Goal: Task Accomplishment & Management: Contribute content

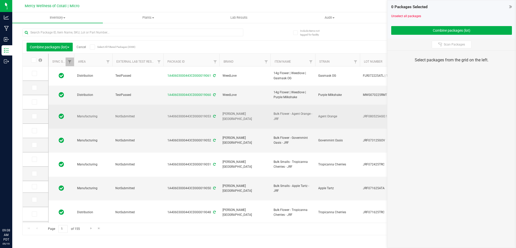
type input "[DATE]"
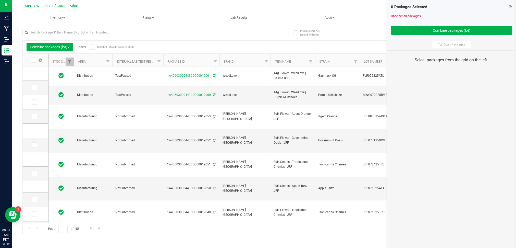
click at [511, 7] on icon at bounding box center [510, 6] width 3 height 5
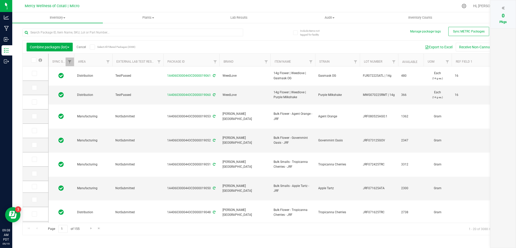
click at [84, 46] on link "Cancel" at bounding box center [81, 47] width 9 height 4
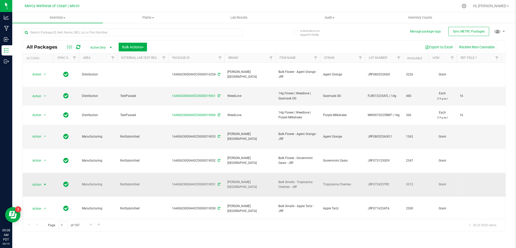
click at [44, 182] on span "select" at bounding box center [45, 184] width 4 height 4
click at [142, 173] on td "NotSubmitted" at bounding box center [142, 185] width 51 height 24
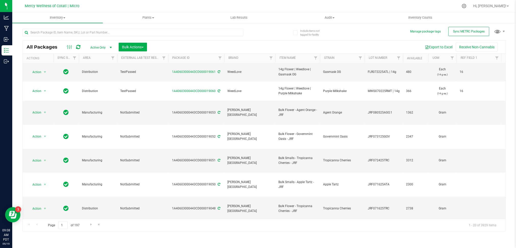
scroll to position [24, 0]
click at [44, 206] on span "select" at bounding box center [45, 208] width 4 height 4
click at [212, 6] on div at bounding box center [274, 6] width 367 height 10
click at [467, 6] on icon at bounding box center [463, 5] width 5 height 5
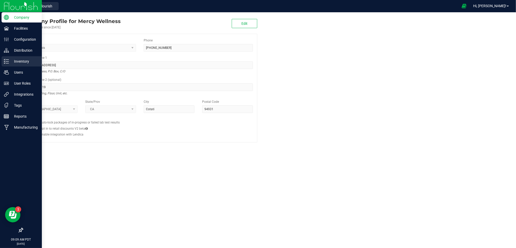
click at [24, 61] on p "Inventory" at bounding box center [24, 61] width 31 height 6
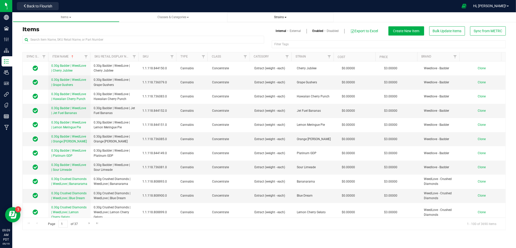
click at [288, 19] on span "Strains" at bounding box center [280, 17] width 99 height 4
click at [88, 39] on input "text" at bounding box center [143, 40] width 242 height 8
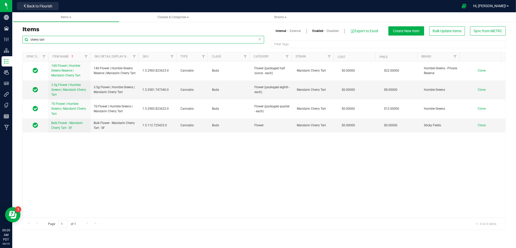
type input "cherry tart"
click at [260, 39] on icon at bounding box center [260, 39] width 4 height 6
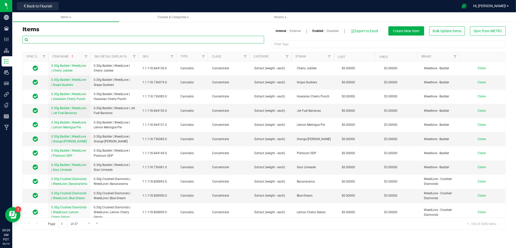
click at [126, 38] on input "text" at bounding box center [143, 40] width 242 height 8
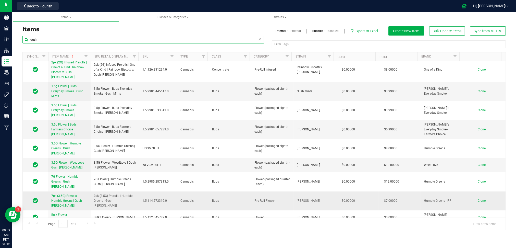
scroll to position [255, 0]
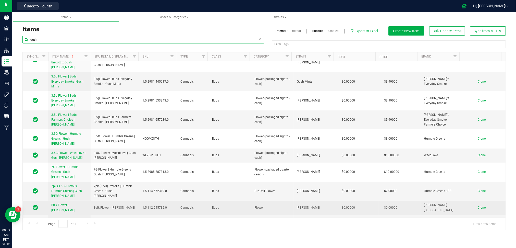
type input "gush"
drag, startPoint x: 136, startPoint y: 188, endPoint x: 87, endPoint y: 188, distance: 49.0
click at [87, 200] on tr "Bulk Flower - Gush [PERSON_NAME] - JRF Bulk Flower - Gush [PERSON_NAME] - JRF 1…" at bounding box center [264, 207] width 483 height 14
click at [114, 205] on span "Bulk Flower - [PERSON_NAME]" at bounding box center [114, 207] width 41 height 5
drag, startPoint x: 93, startPoint y: 188, endPoint x: 133, endPoint y: 188, distance: 39.3
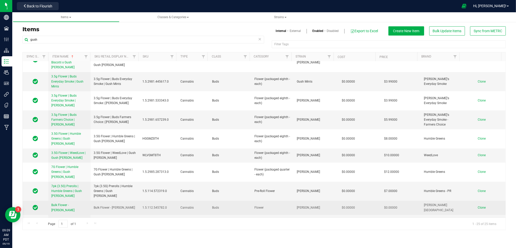
click at [134, 200] on td "Bulk Flower - [PERSON_NAME]" at bounding box center [115, 207] width 49 height 14
copy span "Bulk Flower - [PERSON_NAME]"
click at [478, 205] on span "Clone" at bounding box center [482, 207] width 8 height 4
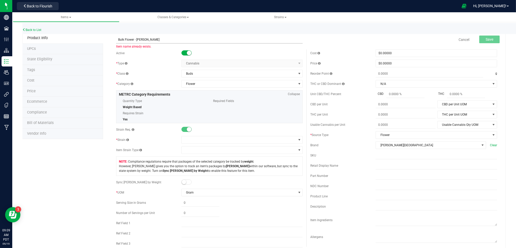
drag, startPoint x: 151, startPoint y: 39, endPoint x: 136, endPoint y: 38, distance: 14.6
click at [136, 38] on input "Bulk Flower - [PERSON_NAME]" at bounding box center [209, 40] width 187 height 8
type input "Bulk Flower - Cherry Tartz - JRF"
click at [195, 28] on div "Back to List" at bounding box center [280, 28] width 516 height 11
click at [164, 38] on input "Bulk Flower - Cherry Tartz - JRF" at bounding box center [209, 40] width 187 height 8
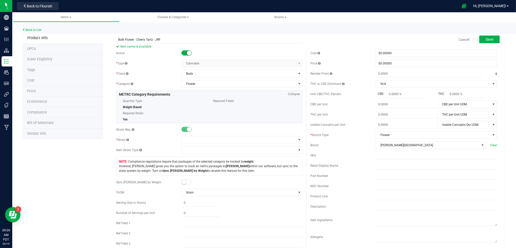
click at [267, 26] on div "Back to List" at bounding box center [280, 28] width 516 height 11
click at [240, 140] on span at bounding box center [239, 139] width 115 height 7
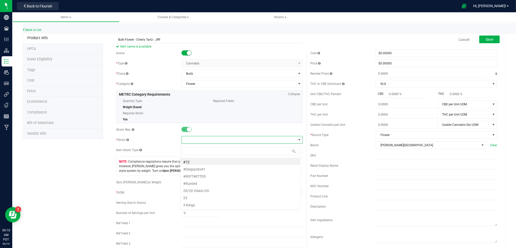
scroll to position [8, 120]
type input "c"
type input "C"
click at [286, 17] on span "Strains" at bounding box center [280, 17] width 12 height 4
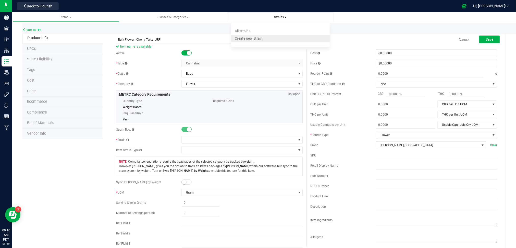
click at [244, 37] on span "Create new strain" at bounding box center [249, 38] width 28 height 4
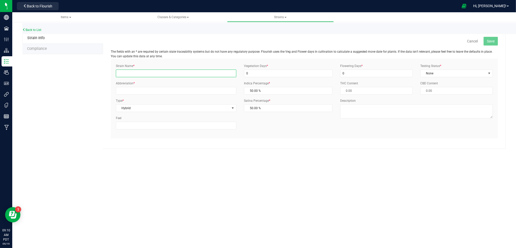
click at [196, 72] on input "Strain Name *" at bounding box center [176, 73] width 120 height 8
type input "Cherry Tartz"
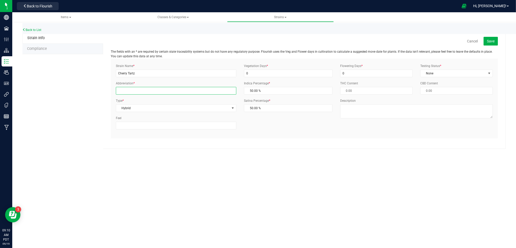
click at [196, 89] on input "Abbreviation *" at bounding box center [176, 91] width 120 height 8
click at [216, 80] on div "Strain Name * Cherry Tartz Abbreviation * CTZ Type * Hybrid Select Indica Sativ…" at bounding box center [176, 98] width 128 height 69
click at [175, 92] on input "CTZ" at bounding box center [176, 91] width 120 height 8
type input "CHT"
click at [196, 81] on div "Abbreviation * CHT" at bounding box center [176, 88] width 128 height 14
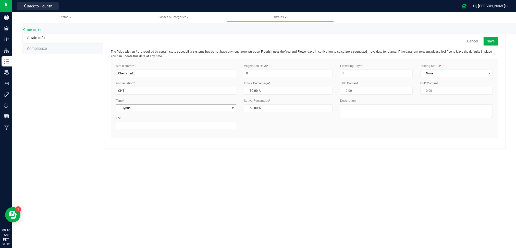
drag, startPoint x: 201, startPoint y: 106, endPoint x: 195, endPoint y: 108, distance: 6.6
click at [201, 106] on span "Hybrid" at bounding box center [173, 107] width 114 height 7
click at [148, 122] on li "Sativa" at bounding box center [176, 124] width 120 height 8
type input "0.00 %"
type input "100.00 %"
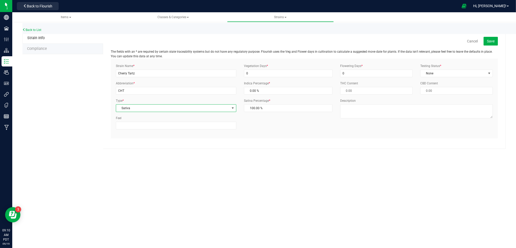
drag, startPoint x: 277, startPoint y: 61, endPoint x: 288, endPoint y: 62, distance: 10.8
click at [278, 61] on div "Strain Name * Cherry Tartz Abbreviation * CHT Type * Sativa Select Indica Sativ…" at bounding box center [304, 98] width 387 height 80
click at [302, 74] on input "0" at bounding box center [288, 73] width 89 height 8
click at [302, 73] on input "0" at bounding box center [288, 73] width 89 height 8
type input "99"
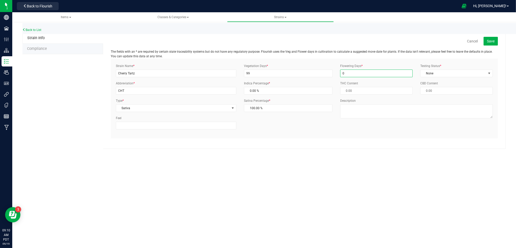
click at [363, 74] on input "0" at bounding box center [376, 73] width 72 height 8
type input "99"
click at [446, 72] on span "None" at bounding box center [454, 73] width 66 height 7
click at [451, 96] on li "None" at bounding box center [457, 97] width 72 height 8
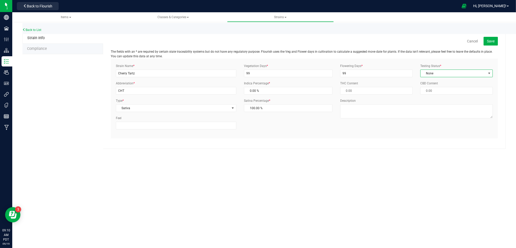
click at [500, 84] on div "Cancel Save The fields with an * are required by certain state traceability sys…" at bounding box center [304, 91] width 403 height 116
click at [494, 41] on span "Save" at bounding box center [491, 41] width 8 height 4
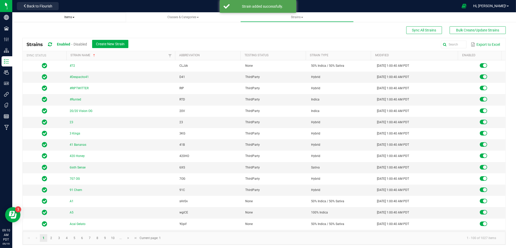
click at [65, 17] on span "Items" at bounding box center [69, 17] width 10 height 4
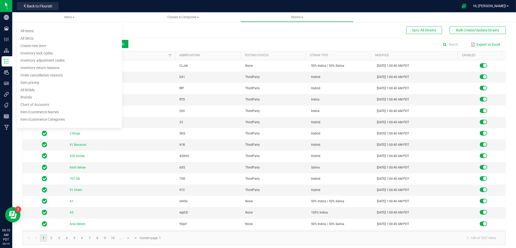
click at [152, 24] on div "Sync All Strains Bulk Create/Update Strains Strains Enabled Disabled Create New…" at bounding box center [263, 132] width 483 height 225
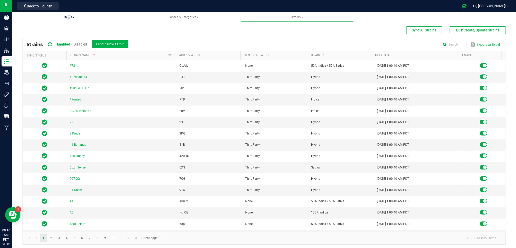
click at [67, 18] on span "Items" at bounding box center [69, 17] width 10 height 4
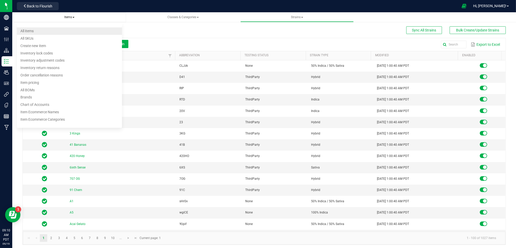
click at [34, 30] on span "All items" at bounding box center [26, 31] width 13 height 4
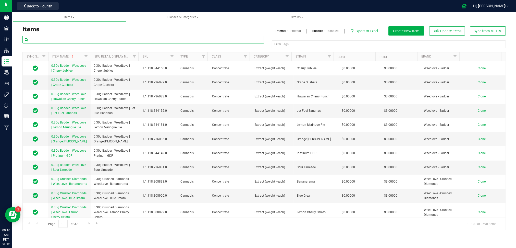
click at [126, 39] on input "text" at bounding box center [143, 40] width 242 height 8
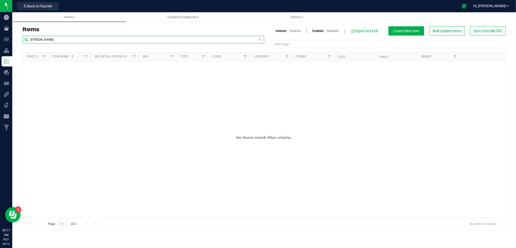
click at [80, 39] on input "[PERSON_NAME]" at bounding box center [143, 40] width 242 height 8
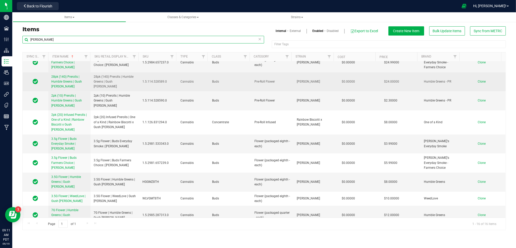
scroll to position [124, 0]
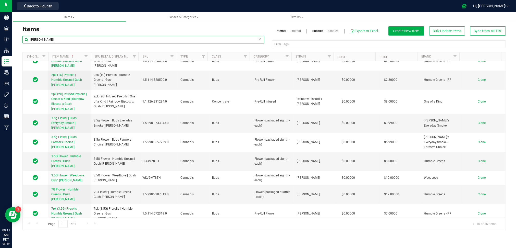
type input "[PERSON_NAME]"
click at [478, 228] on span "Clone" at bounding box center [482, 230] width 8 height 4
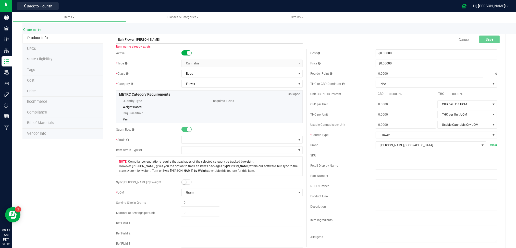
drag, startPoint x: 136, startPoint y: 39, endPoint x: 150, endPoint y: 38, distance: 13.8
click at [150, 38] on input "Bulk Flower - [PERSON_NAME]" at bounding box center [209, 40] width 187 height 8
click at [185, 39] on input "Bulk Flower - Cherry Tartz - JRF" at bounding box center [209, 40] width 187 height 8
type input "Bulk Flower - Cherry Tartz - JRF"
drag, startPoint x: 162, startPoint y: 48, endPoint x: 195, endPoint y: 42, distance: 33.1
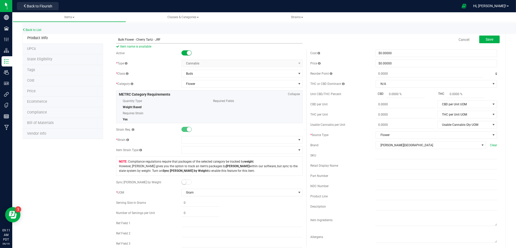
click at [162, 48] on span "Item name is available" at bounding box center [209, 46] width 187 height 6
click at [198, 38] on input "Bulk Flower - Cherry Tartz - JRF" at bounding box center [209, 40] width 187 height 8
click at [251, 139] on span at bounding box center [239, 139] width 115 height 7
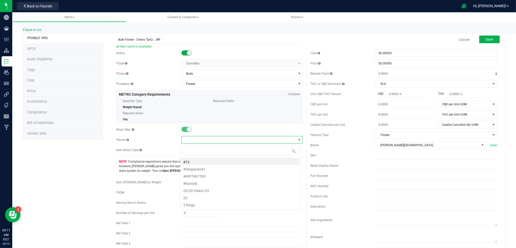
scroll to position [8, 120]
type input "Cherry"
click at [218, 181] on li "Cherry Tartz" at bounding box center [240, 180] width 120 height 7
click at [274, 129] on div at bounding box center [241, 129] width 121 height 5
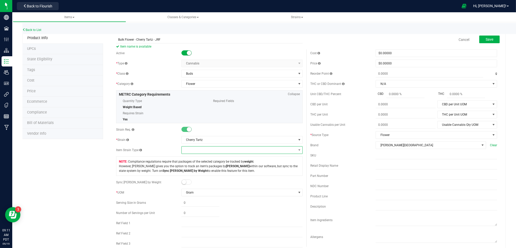
click at [247, 149] on span at bounding box center [239, 149] width 115 height 7
click at [250, 149] on span at bounding box center [239, 149] width 115 height 7
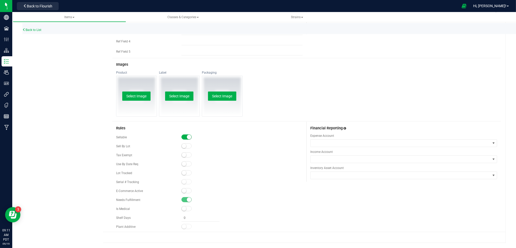
scroll to position [0, 0]
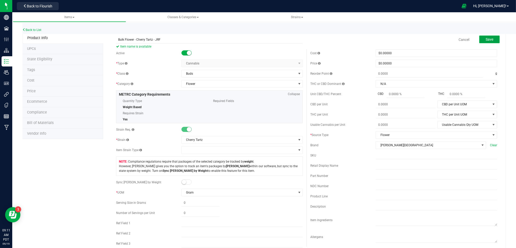
click at [489, 38] on button "Save" at bounding box center [489, 39] width 20 height 8
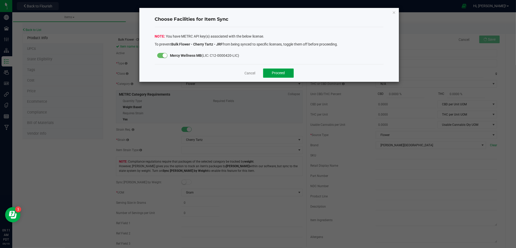
click at [276, 76] on button "Proceed" at bounding box center [278, 72] width 31 height 9
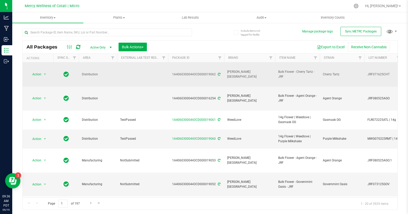
drag, startPoint x: 215, startPoint y: 68, endPoint x: 172, endPoint y: 70, distance: 43.4
click at [172, 72] on div "1A40603000443CD000019062" at bounding box center [196, 74] width 58 height 5
copy div "1A40603000443CD000019062"
click at [373, 72] on span "JRF071625CHT" at bounding box center [384, 74] width 32 height 5
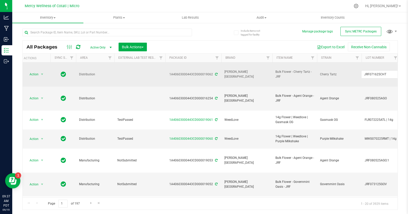
click at [373, 70] on input "JRF071625CHT" at bounding box center [380, 74] width 36 height 8
click at [244, 43] on div "Export to Excel Receive Non-Cannabis" at bounding box center [272, 47] width 243 height 9
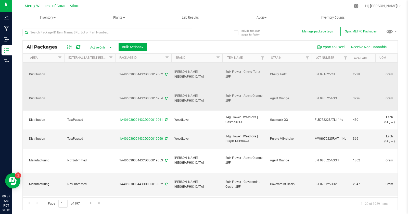
scroll to position [0, 55]
click at [320, 96] on span "JRF080525AGO" at bounding box center [329, 98] width 32 height 5
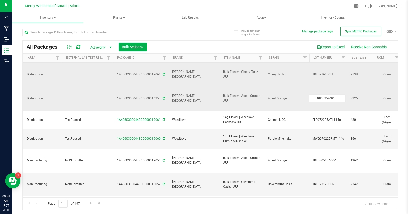
click at [320, 94] on input "JRF080525AGO" at bounding box center [327, 98] width 36 height 8
click at [211, 6] on div at bounding box center [220, 6] width 259 height 10
click at [95, 30] on input "text" at bounding box center [107, 33] width 170 height 8
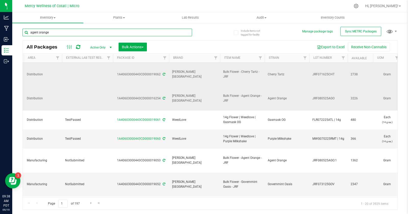
type input "agent orange"
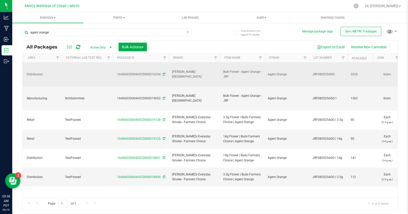
click at [333, 72] on span "JRF080525AGO" at bounding box center [329, 74] width 32 height 5
type input "JRF080525AGO.1"
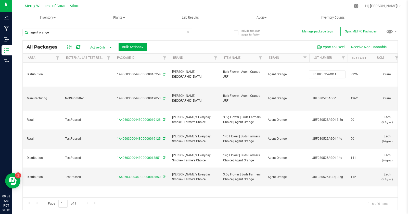
click at [281, 29] on div "agent orange All Packages Active Only Active Only Lab Samples Locked All Extern…" at bounding box center [210, 117] width 376 height 186
click at [336, 96] on span "JRF080525AGO.1" at bounding box center [329, 98] width 32 height 5
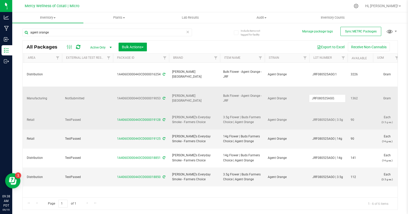
type input "JRF080525AGO.2"
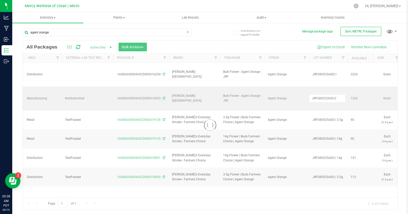
click at [293, 6] on div at bounding box center [220, 6] width 259 height 10
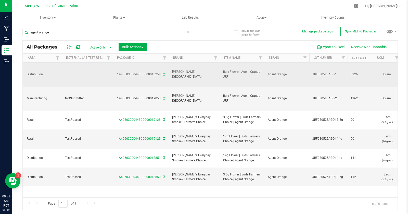
click at [334, 72] on span "JRF080525AGO.1" at bounding box center [329, 74] width 32 height 5
click at [334, 70] on input "JRF080525AGO.1" at bounding box center [327, 74] width 36 height 8
click at [338, 70] on input "JRF080525AGO.1" at bounding box center [327, 74] width 36 height 8
type input "JRF080525AGT"
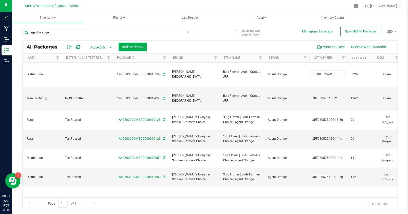
click at [279, 7] on div at bounding box center [220, 6] width 259 height 10
click at [336, 96] on span "JRF080525AGO.2" at bounding box center [329, 98] width 32 height 5
type input "JRF080525AGO.1"
click at [249, 7] on div at bounding box center [220, 6] width 259 height 10
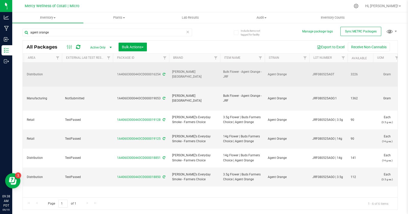
click at [330, 72] on span "JRF080525AGT" at bounding box center [329, 74] width 32 height 5
click at [272, 40] on div "agent orange All Packages Active Only Active Only Lab Samples Locked All Extern…" at bounding box center [210, 117] width 376 height 186
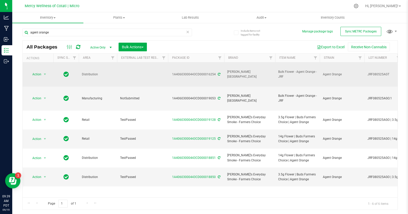
click at [211, 72] on div "1A40603000443CD000016254" at bounding box center [196, 74] width 58 height 5
copy div "1A40603000443CD000016254"
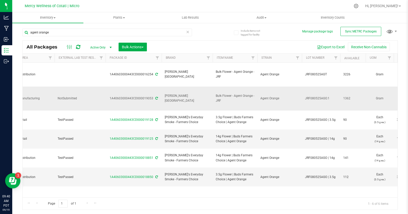
scroll to position [0, 63]
